Goal: Information Seeking & Learning: Check status

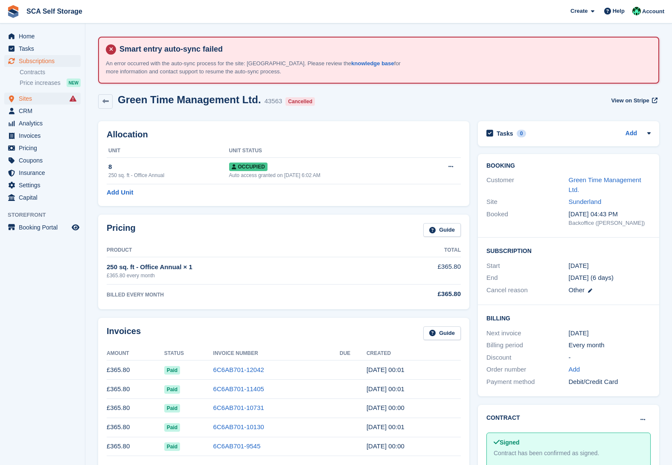
click at [33, 96] on span "Sites" at bounding box center [44, 99] width 51 height 12
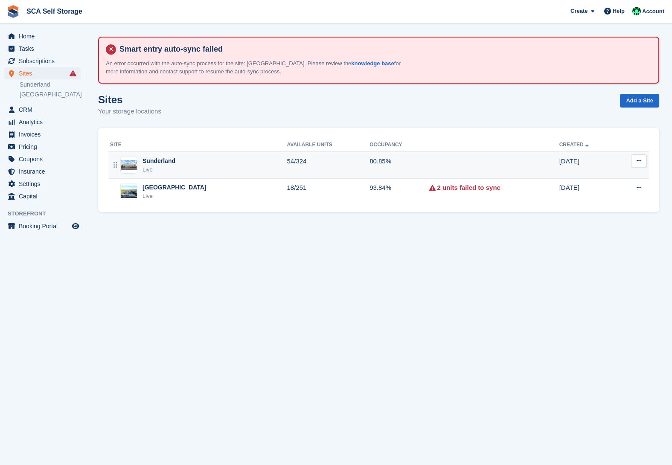
click at [174, 159] on div "Sunderland" at bounding box center [158, 161] width 33 height 9
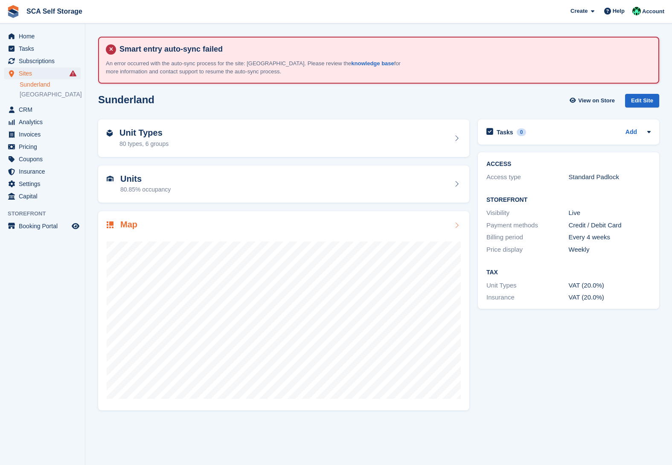
click at [203, 237] on div at bounding box center [284, 316] width 354 height 171
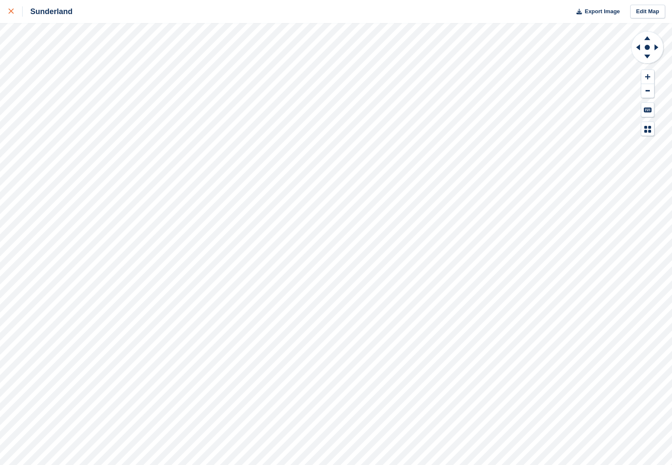
click at [13, 9] on icon at bounding box center [11, 11] width 5 height 5
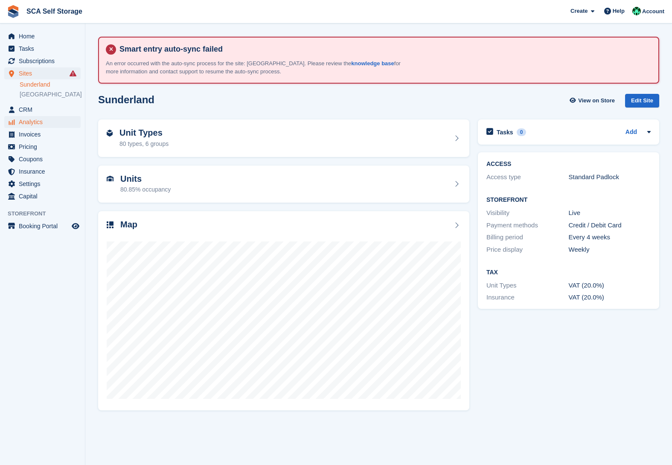
click at [36, 124] on span "Analytics" at bounding box center [44, 122] width 51 height 12
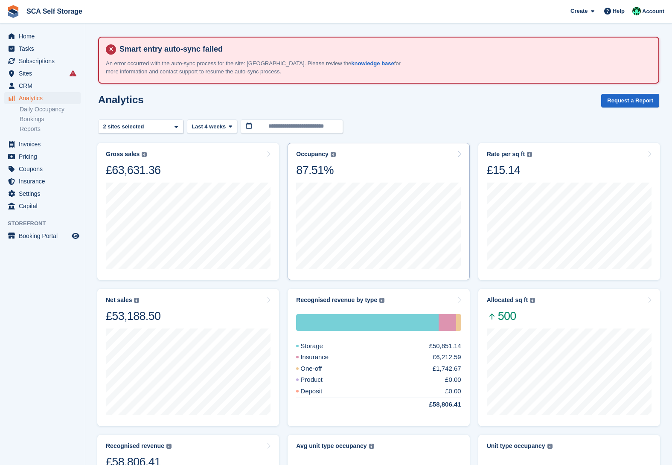
click at [377, 175] on div "Occupancy Percentage of all allocated units in terms of area. Includes units wi…" at bounding box center [378, 164] width 165 height 27
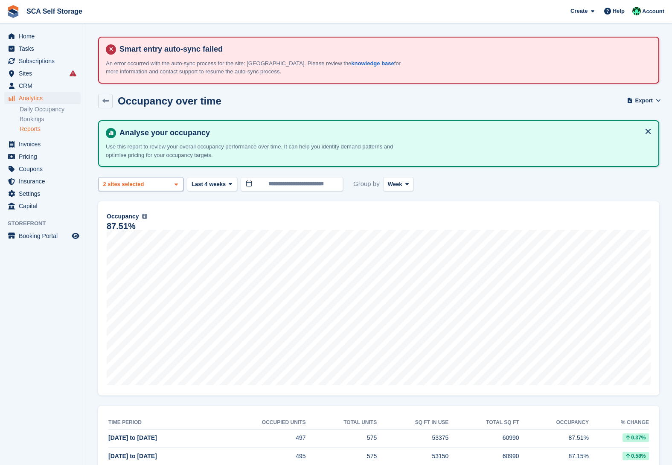
click at [147, 186] on div "2 sites selected" at bounding box center [125, 184] width 46 height 9
drag, startPoint x: 125, startPoint y: 236, endPoint x: 133, endPoint y: 236, distance: 8.1
click at [125, 236] on div "[GEOGRAPHIC_DATA]" at bounding box center [141, 242] width 78 height 23
select select "****"
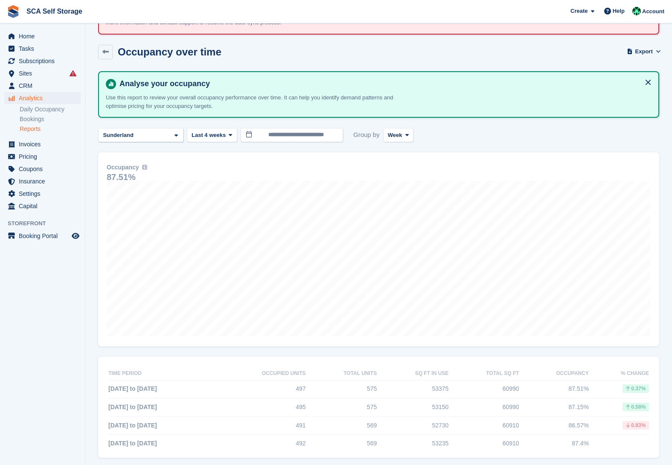
scroll to position [50, 0]
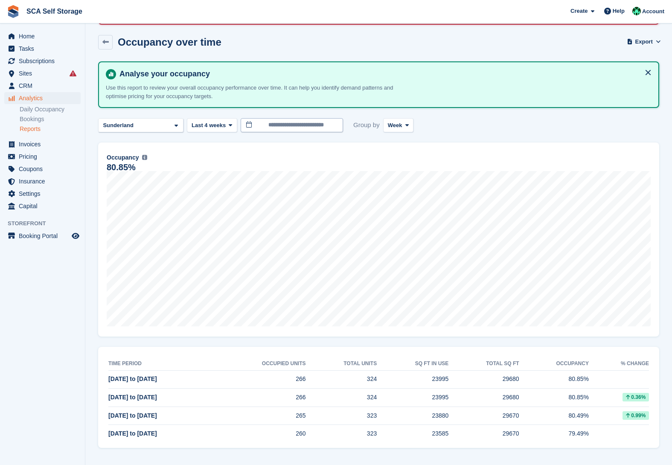
scroll to position [58, 0]
click at [222, 124] on span "Last 4 weeks" at bounding box center [208, 126] width 34 height 9
drag, startPoint x: 205, startPoint y: 185, endPoint x: 328, endPoint y: 171, distance: 124.5
click at [205, 186] on link "Last 3 months" at bounding box center [228, 191] width 74 height 15
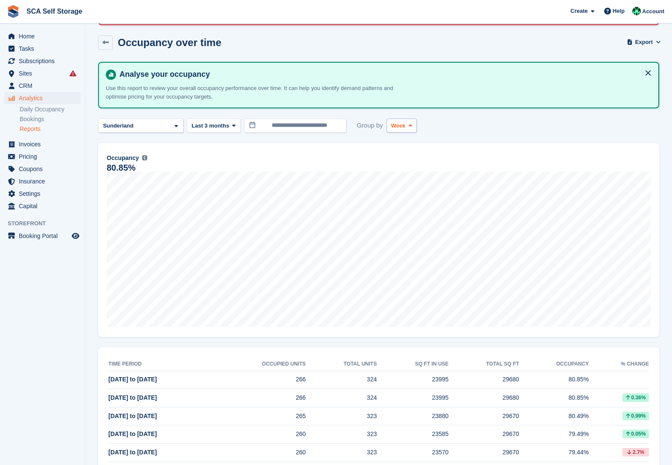
click at [397, 126] on span "Week" at bounding box center [398, 126] width 15 height 9
click at [403, 173] on link "Month" at bounding box center [427, 176] width 74 height 15
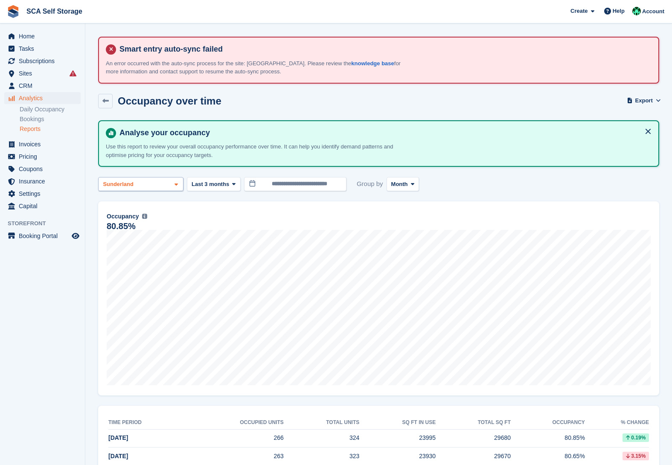
click at [173, 188] on div "Sunderland" at bounding box center [140, 184] width 85 height 14
click at [127, 232] on div "[GEOGRAPHIC_DATA]" at bounding box center [141, 242] width 78 height 23
click at [135, 220] on div "Sunderland" at bounding box center [141, 224] width 78 height 14
select select "****"
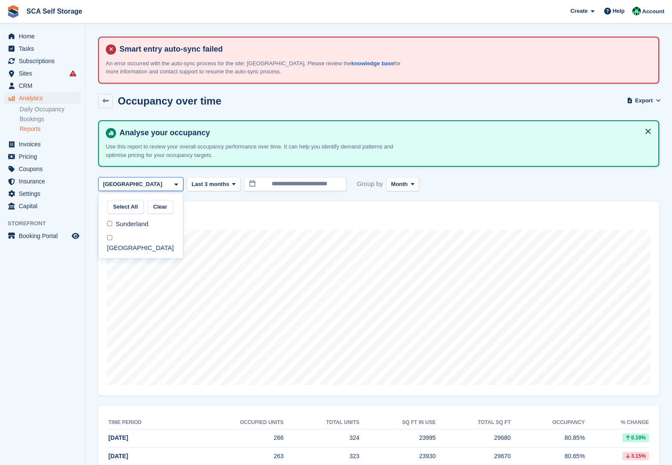
click at [513, 184] on div "**********" at bounding box center [378, 184] width 561 height 14
click at [108, 101] on icon at bounding box center [105, 101] width 6 height 6
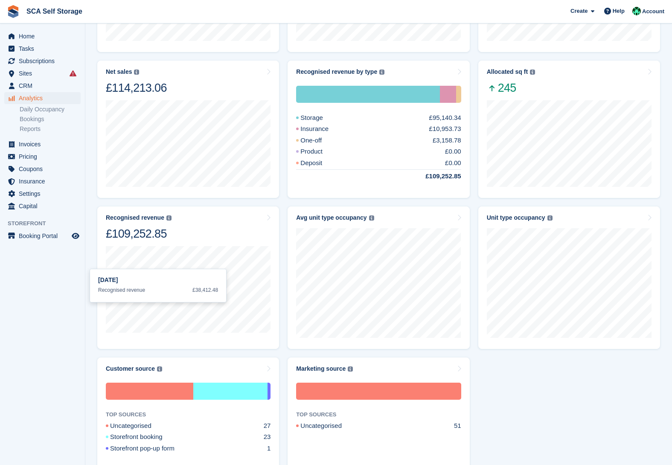
scroll to position [231, 0]
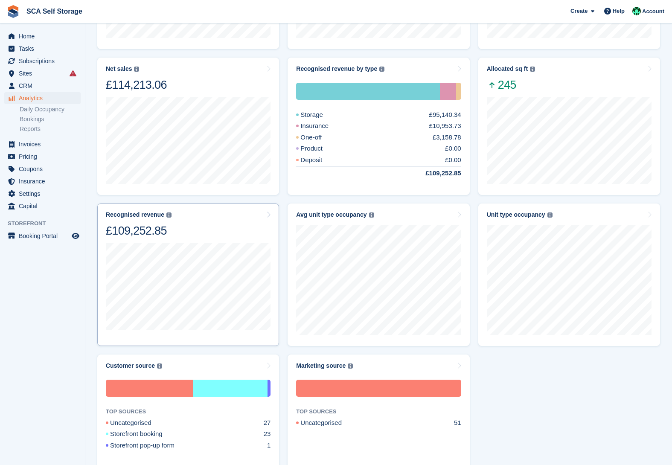
click at [211, 234] on div "Recognised revenue The sum of all finalised invoices, after discount and exclud…" at bounding box center [188, 224] width 165 height 27
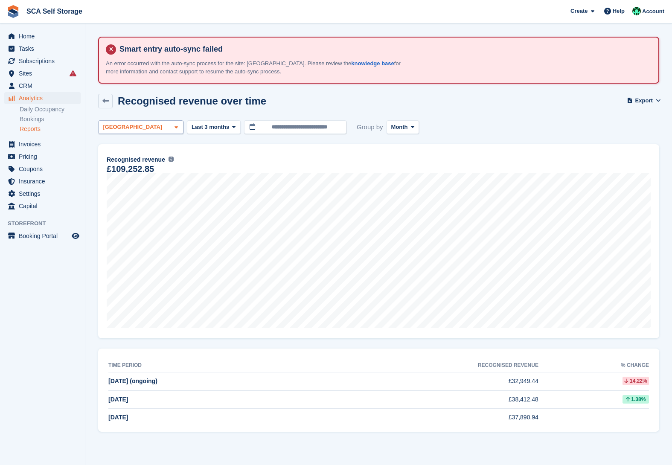
click at [147, 130] on div "[GEOGRAPHIC_DATA]" at bounding box center [140, 127] width 85 height 14
click at [131, 168] on div "Sunderland" at bounding box center [141, 167] width 78 height 14
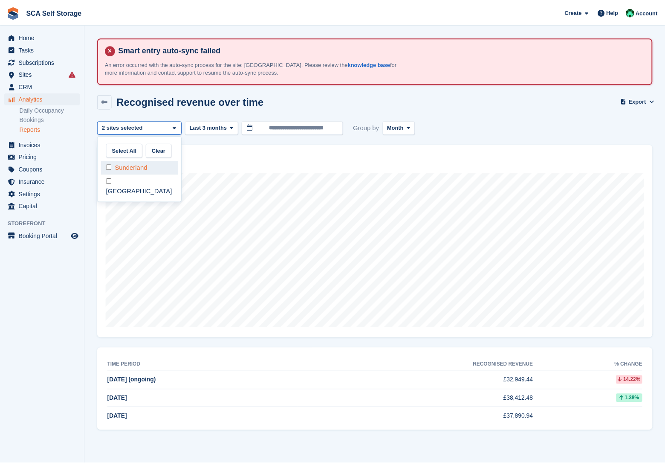
scroll to position [7, 0]
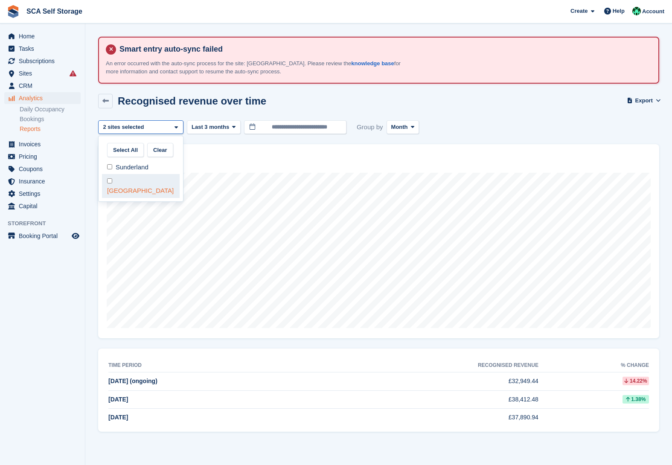
click at [129, 177] on div "[GEOGRAPHIC_DATA]" at bounding box center [141, 185] width 78 height 23
select select "****"
click at [319, 160] on div "Recognised revenue The sum of all finalised invoices, after discount and exclud…" at bounding box center [379, 159] width 544 height 10
